Goal: Find contact information

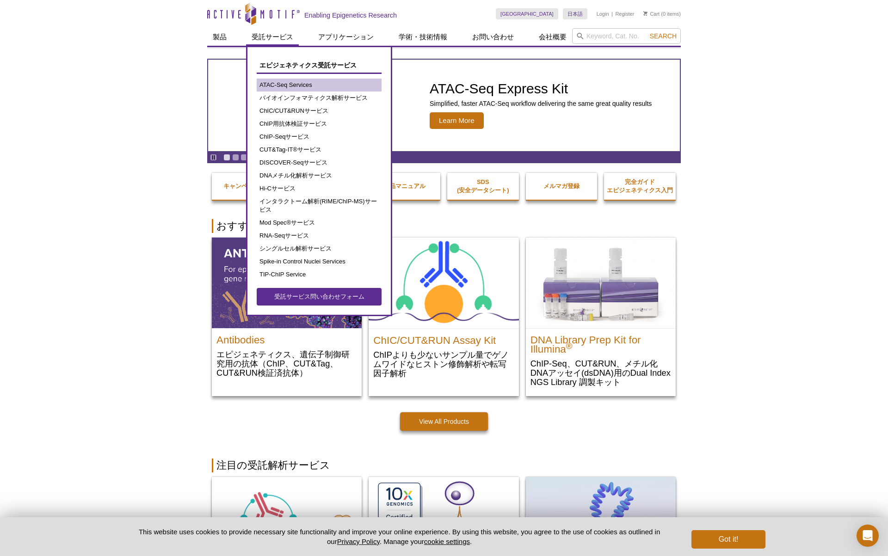
click at [292, 86] on link "ATAC-Seq Services" at bounding box center [319, 85] width 125 height 13
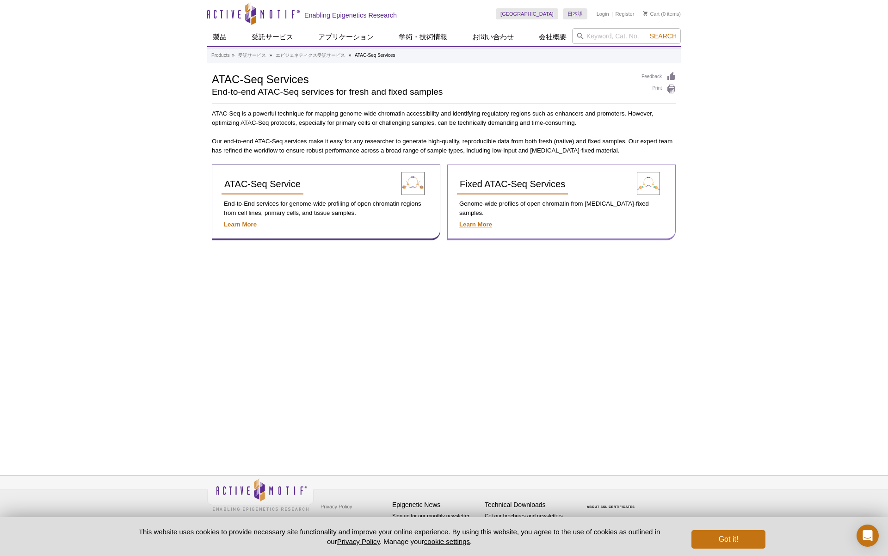
click at [481, 221] on strong "Learn More" at bounding box center [475, 224] width 33 height 7
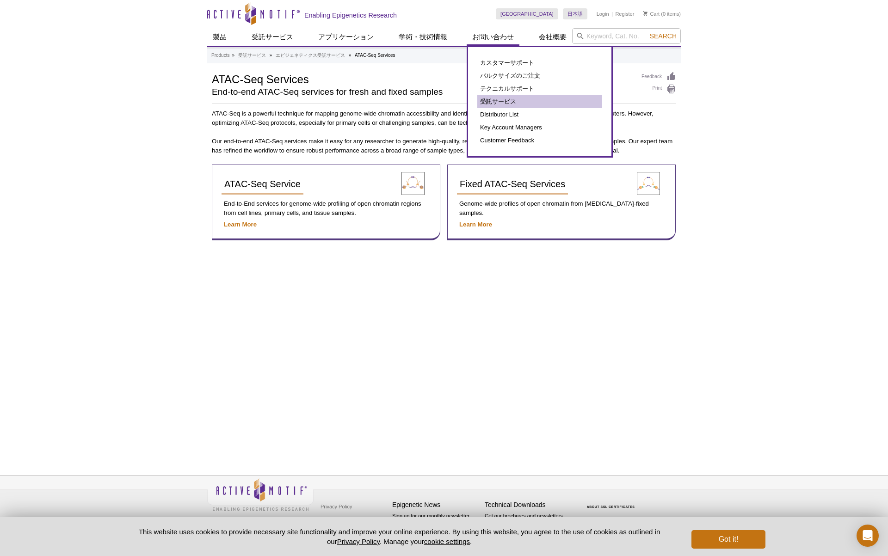
click at [492, 97] on link "受託サービス" at bounding box center [539, 101] width 125 height 13
click at [503, 104] on link "受託サービス" at bounding box center [539, 101] width 125 height 13
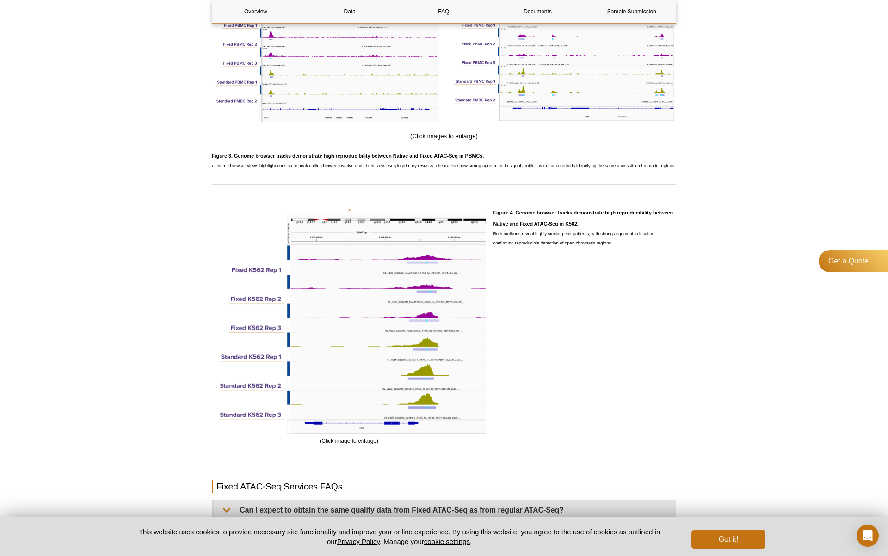
scroll to position [1372, 0]
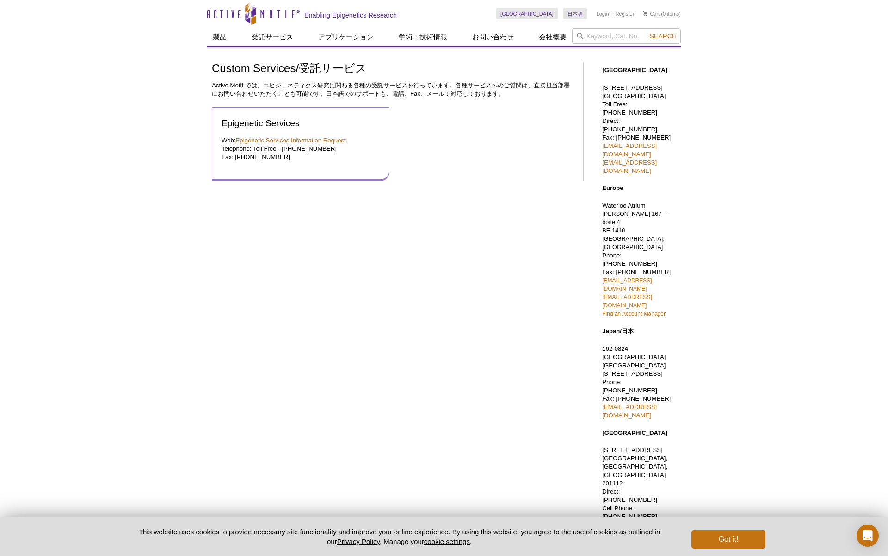
click at [313, 141] on link "Epigenetic Services Information Request" at bounding box center [291, 140] width 110 height 7
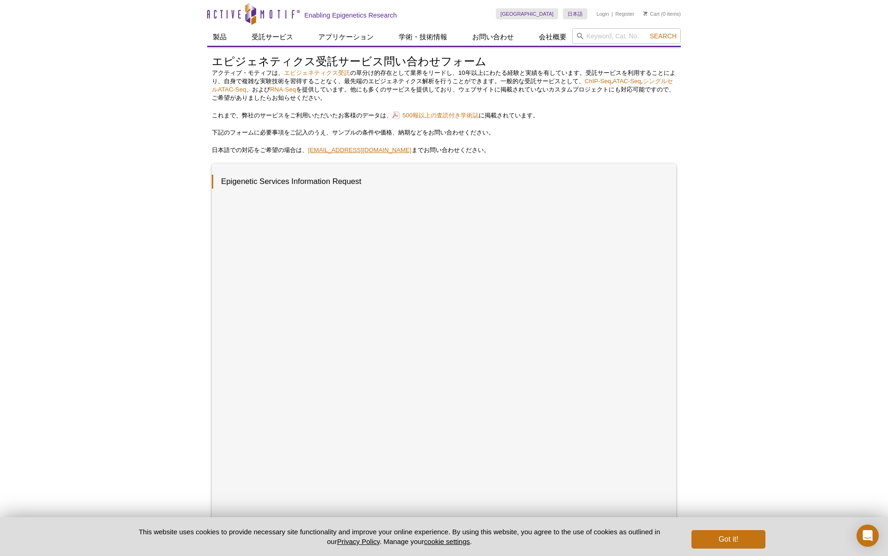
click at [325, 151] on link "[EMAIL_ADDRESS][DOMAIN_NAME]" at bounding box center [360, 150] width 104 height 7
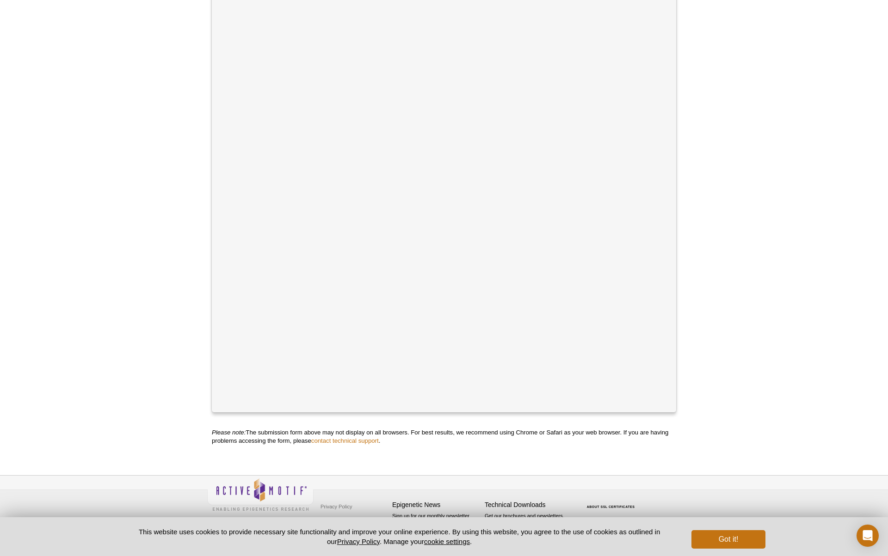
scroll to position [190, 0]
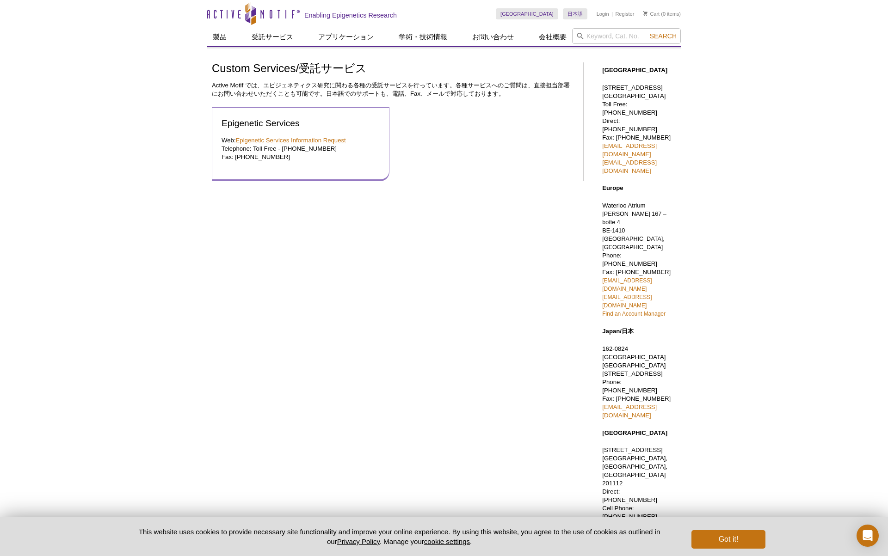
click at [320, 139] on link "Epigenetic Services Information Request" at bounding box center [291, 140] width 110 height 7
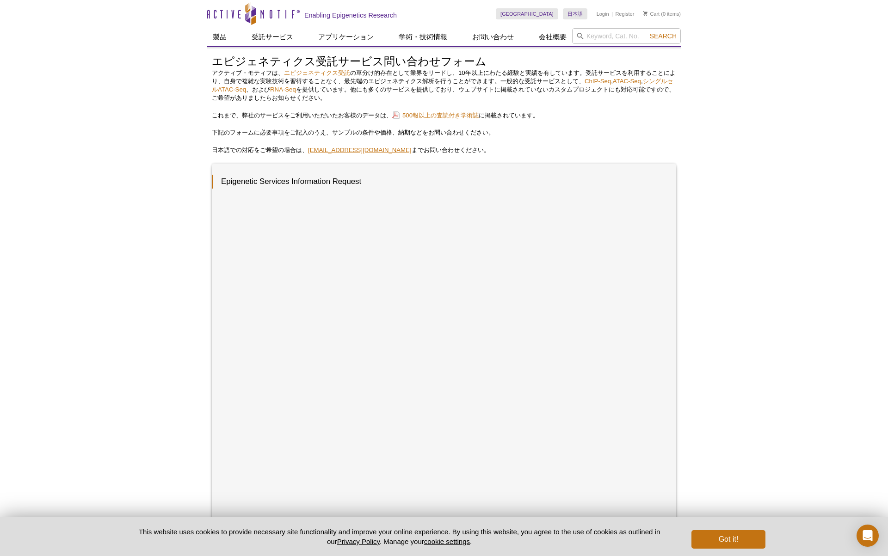
click at [338, 150] on link "[EMAIL_ADDRESS][DOMAIN_NAME]" at bounding box center [360, 150] width 104 height 7
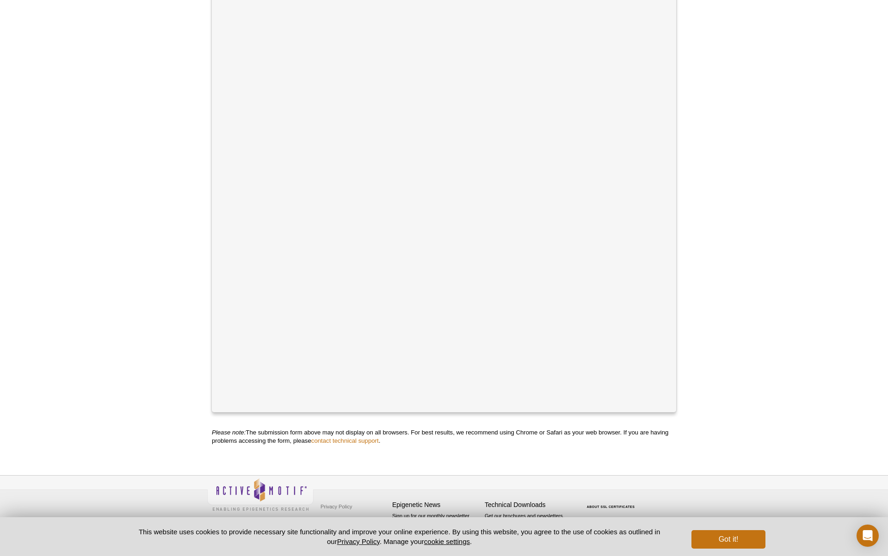
scroll to position [190, 0]
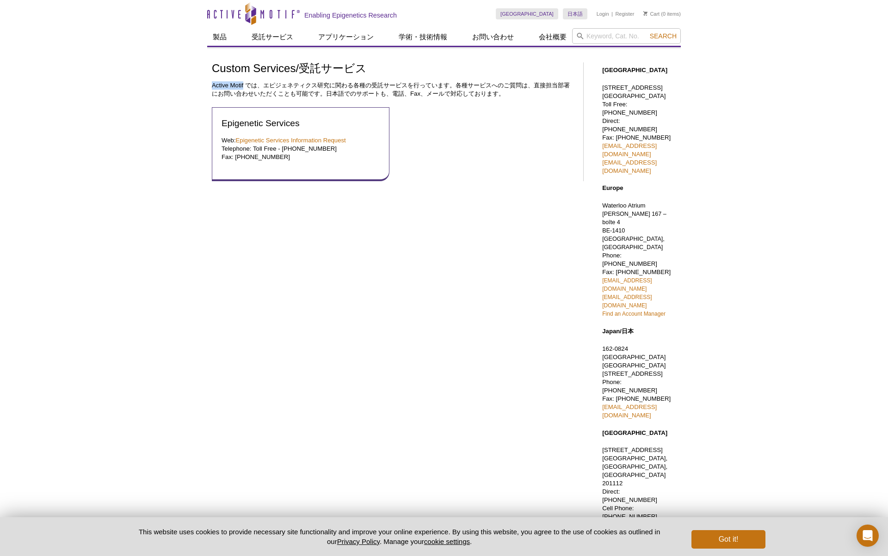
drag, startPoint x: 211, startPoint y: 85, endPoint x: 244, endPoint y: 82, distance: 32.9
click at [244, 82] on div "Custom Services/受託サービス Active Motif では、エピジェネティクス研究に関わる各種の受託サービスを行っています。各種サービスへの…" at bounding box center [400, 302] width 386 height 490
copy p "Active Motif"
